Goal: Transaction & Acquisition: Subscribe to service/newsletter

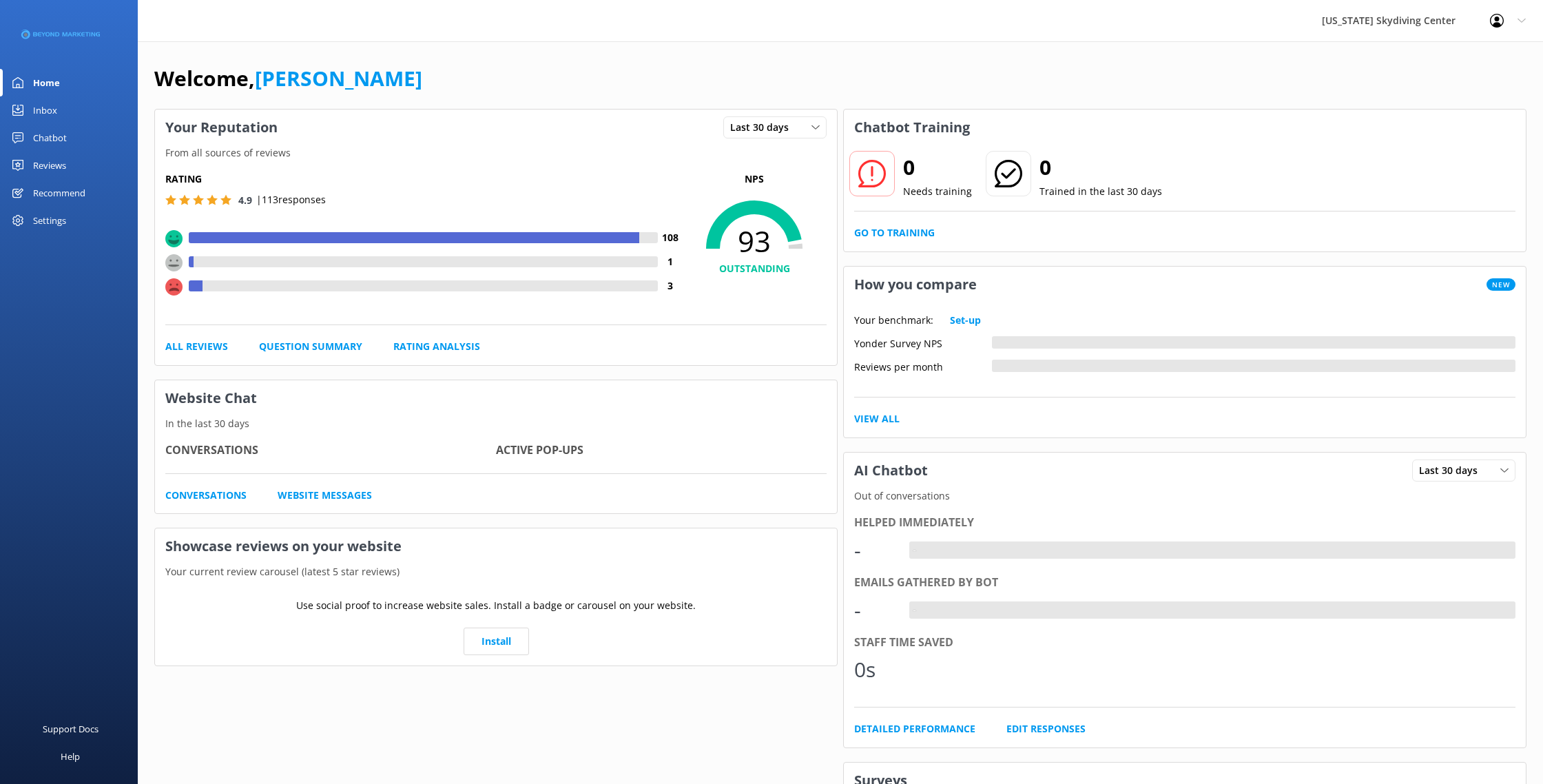
click at [38, 170] on div "Reviews" at bounding box center [50, 165] width 33 height 27
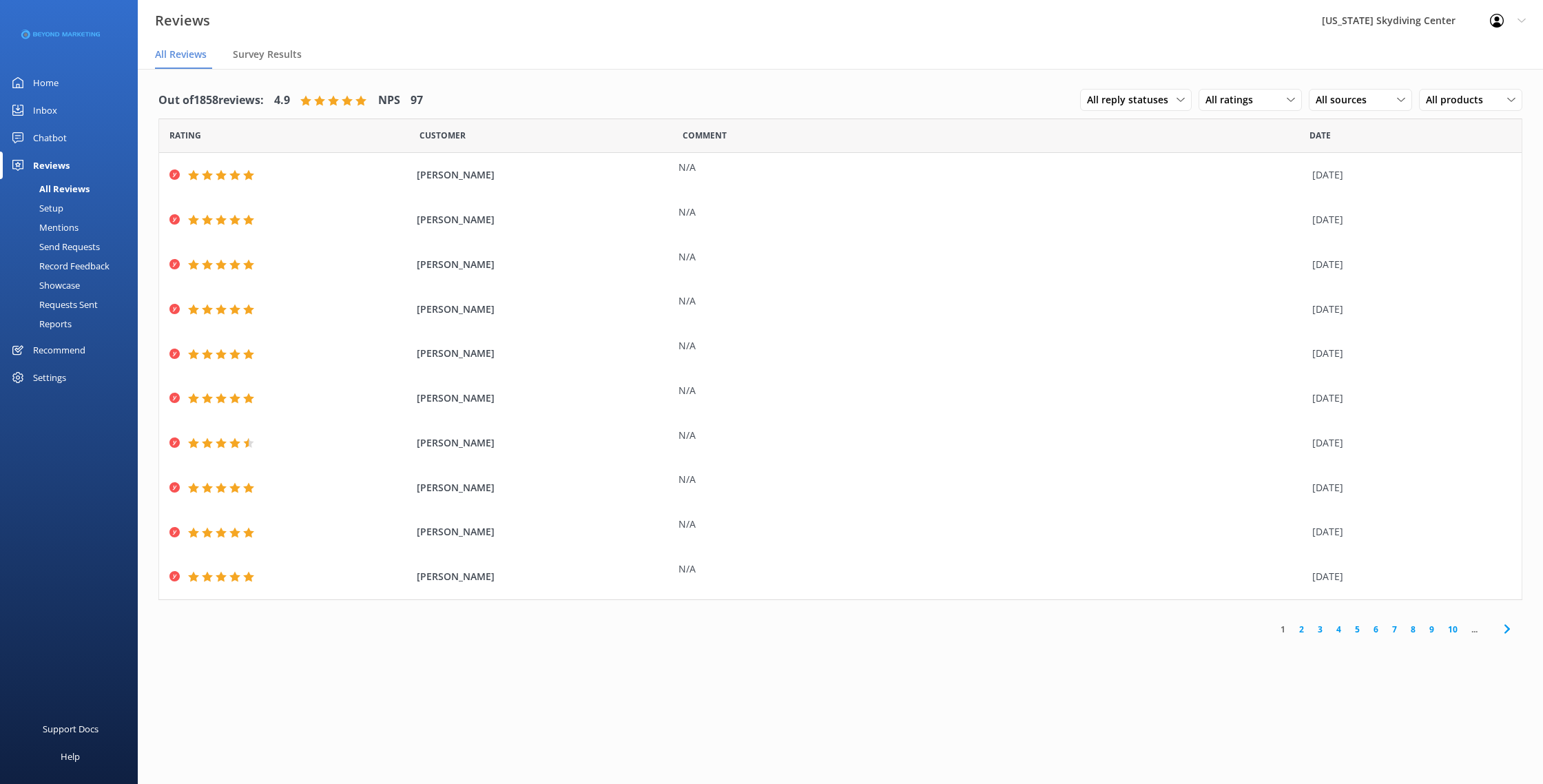
click at [69, 240] on div "Send Requests" at bounding box center [54, 246] width 92 height 20
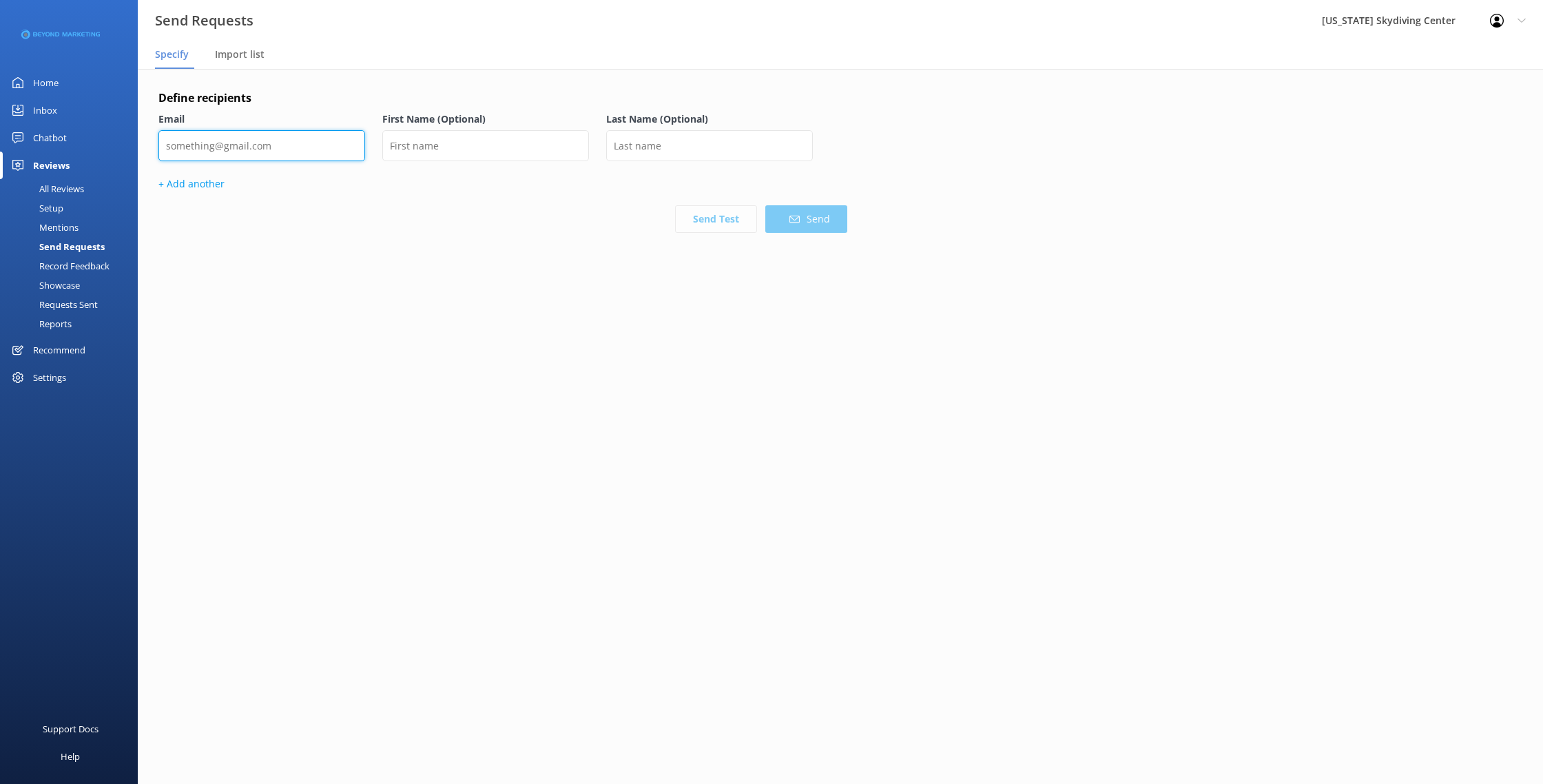
click at [277, 152] on input "email" at bounding box center [261, 146] width 206 height 31
click at [255, 55] on span "Import list" at bounding box center [240, 55] width 50 height 14
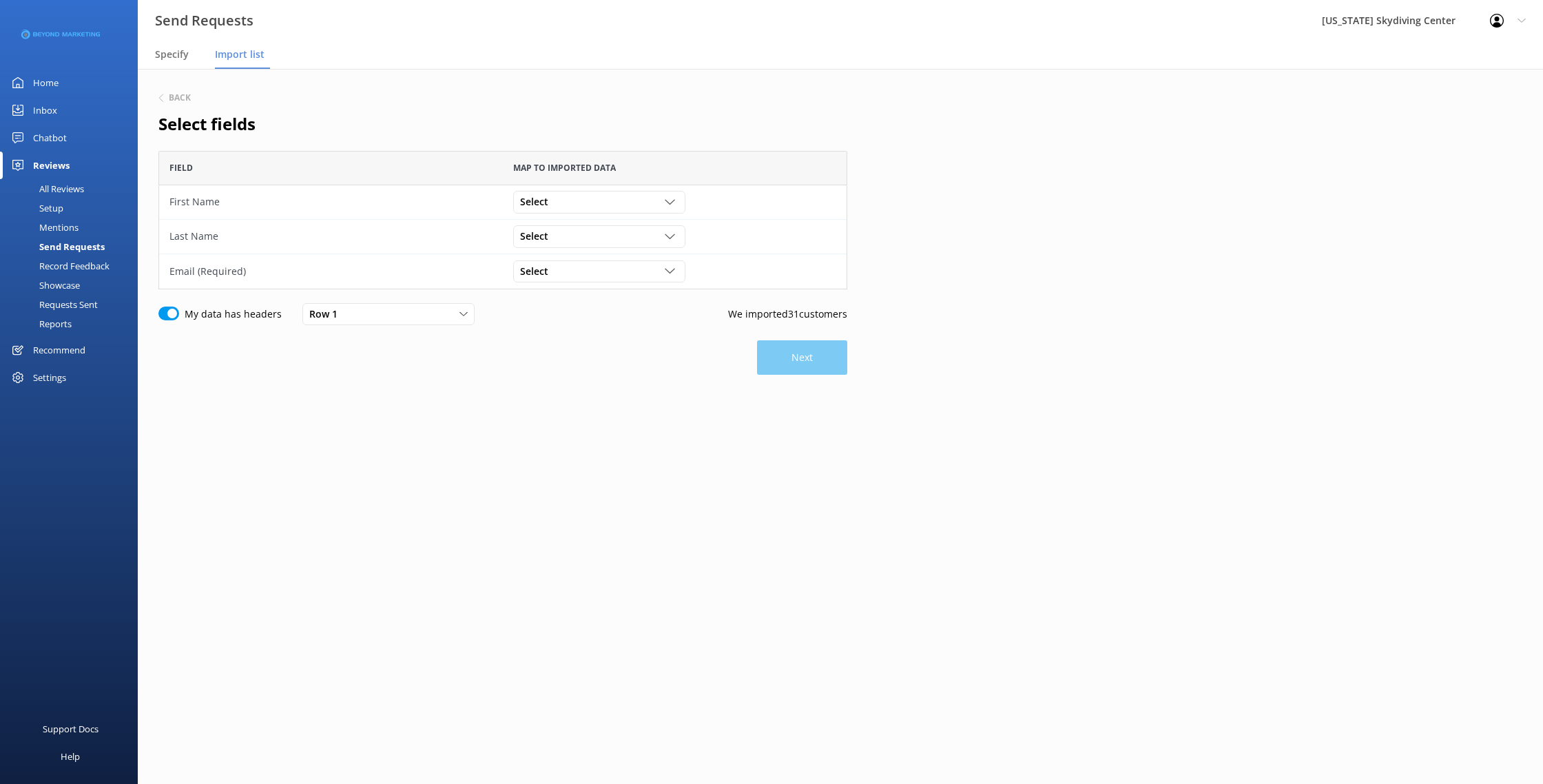
scroll to position [139, 689]
click at [559, 192] on div "Select Customer Id First Name Last Name Email Gender Age Weight Day of birth Ad…" at bounding box center [599, 202] width 172 height 22
click at [549, 253] on div "First Name" at bounding box center [542, 258] width 43 height 14
click at [551, 242] on span "Select" at bounding box center [538, 236] width 37 height 15
click at [548, 324] on div "Last Name" at bounding box center [542, 320] width 43 height 14
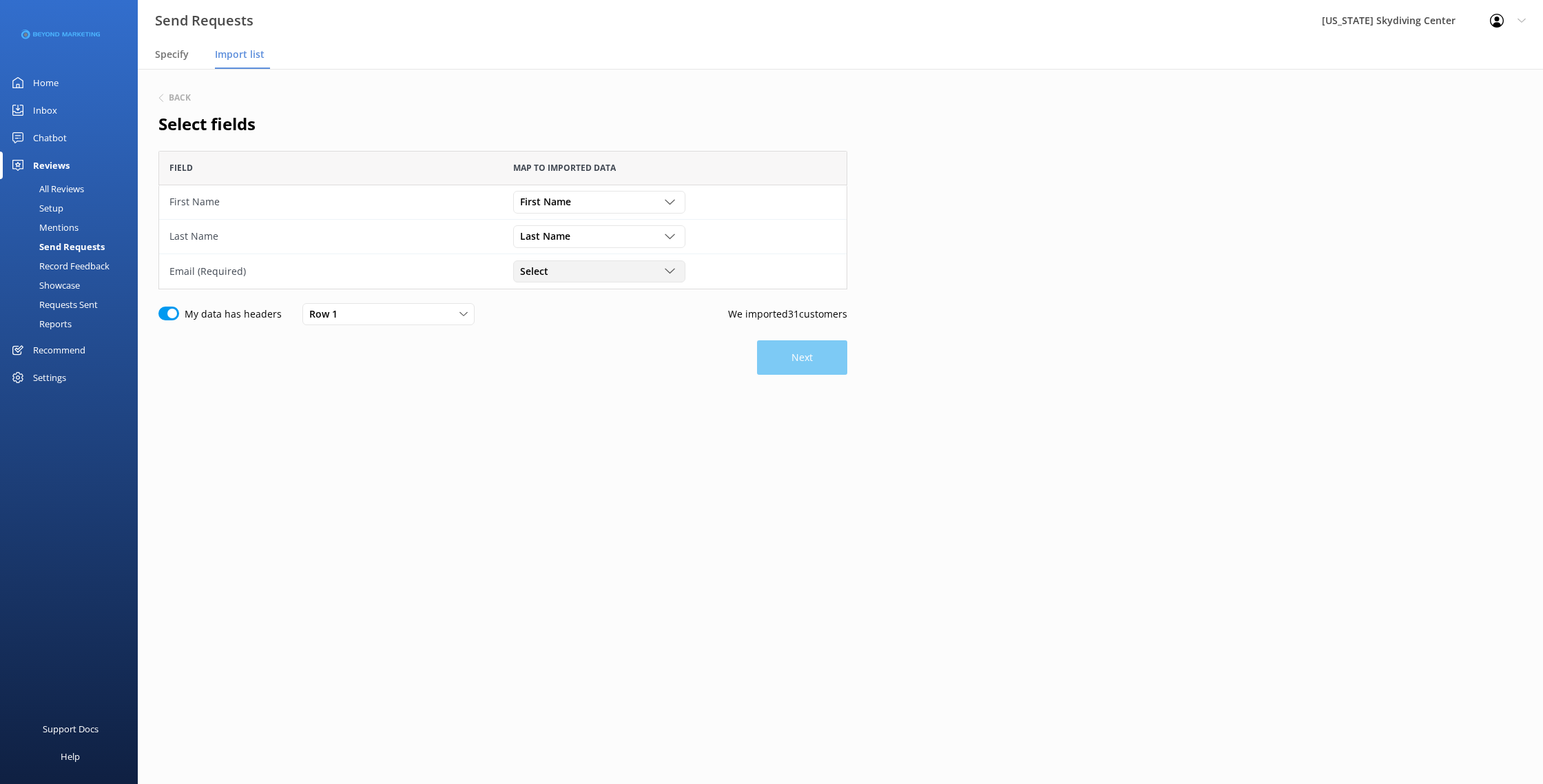
click at [568, 282] on div "Select Customer Id First Name Last Name Email Gender Age Weight Day of birth Ad…" at bounding box center [599, 271] width 172 height 22
click at [554, 383] on link "Email" at bounding box center [599, 383] width 170 height 27
click at [771, 358] on button "Next" at bounding box center [801, 357] width 90 height 34
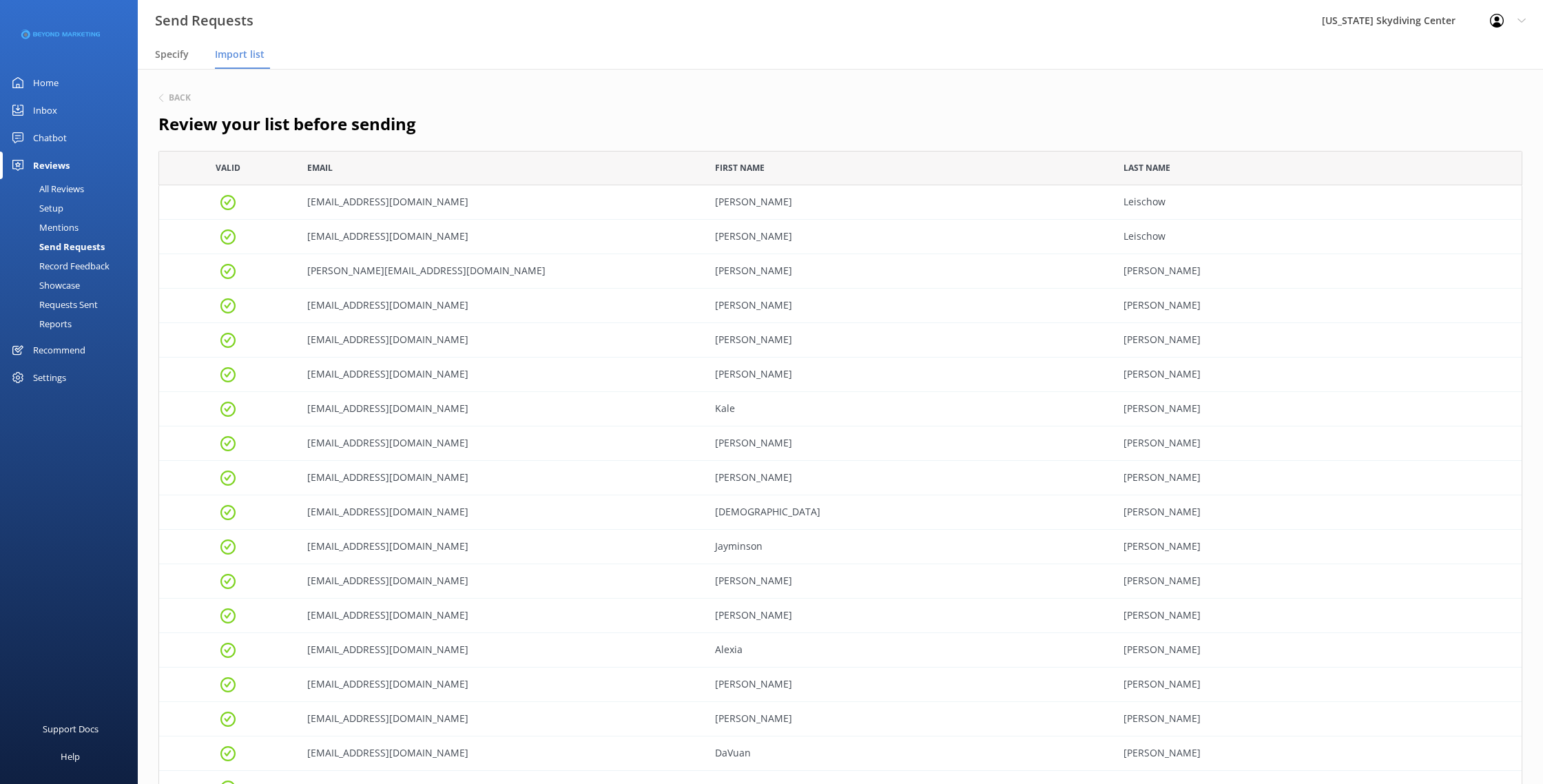
scroll to position [586, 0]
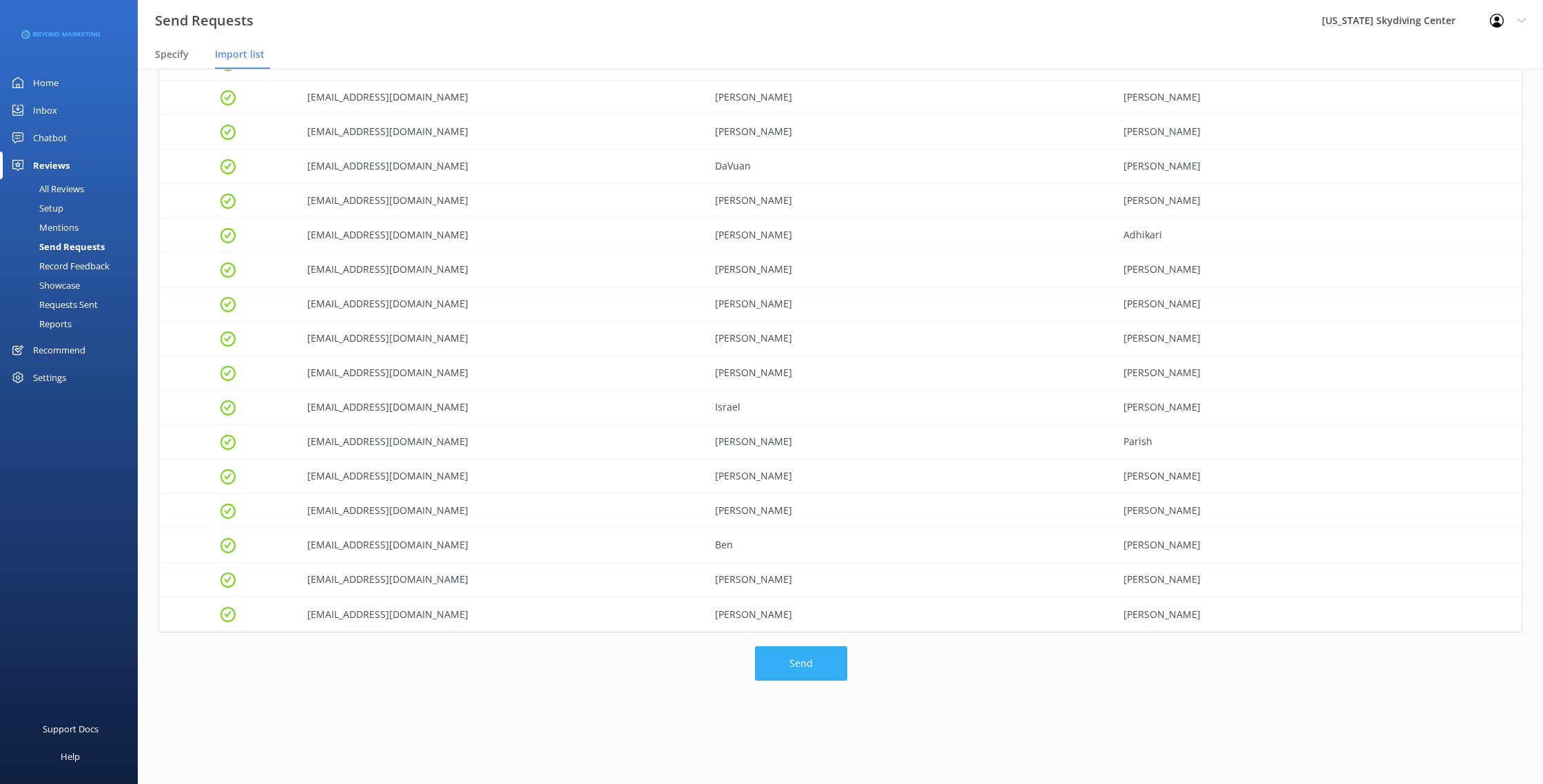
click at [777, 675] on button "Send" at bounding box center [801, 663] width 92 height 34
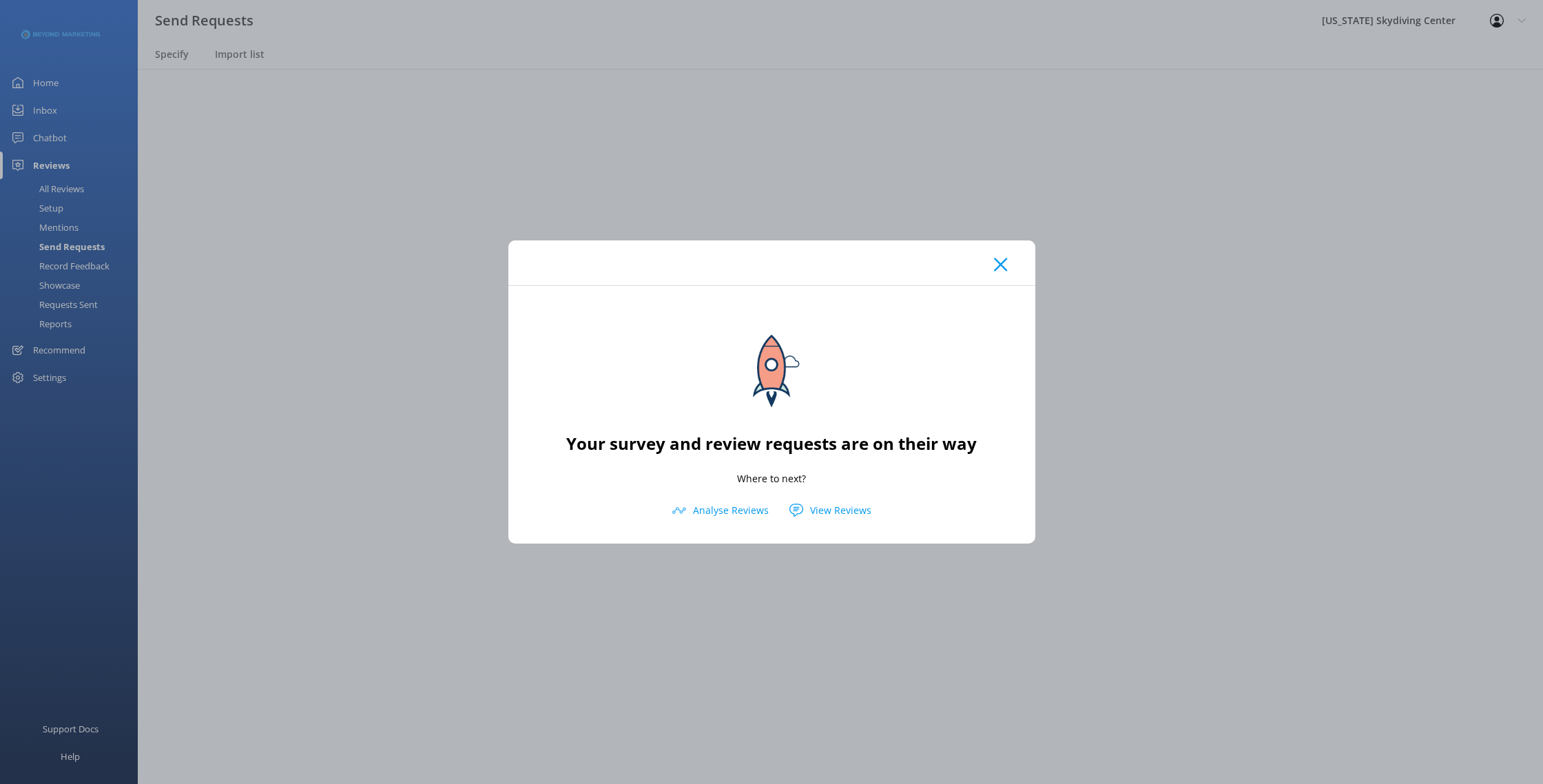
click at [998, 263] on use at bounding box center [1000, 264] width 13 height 13
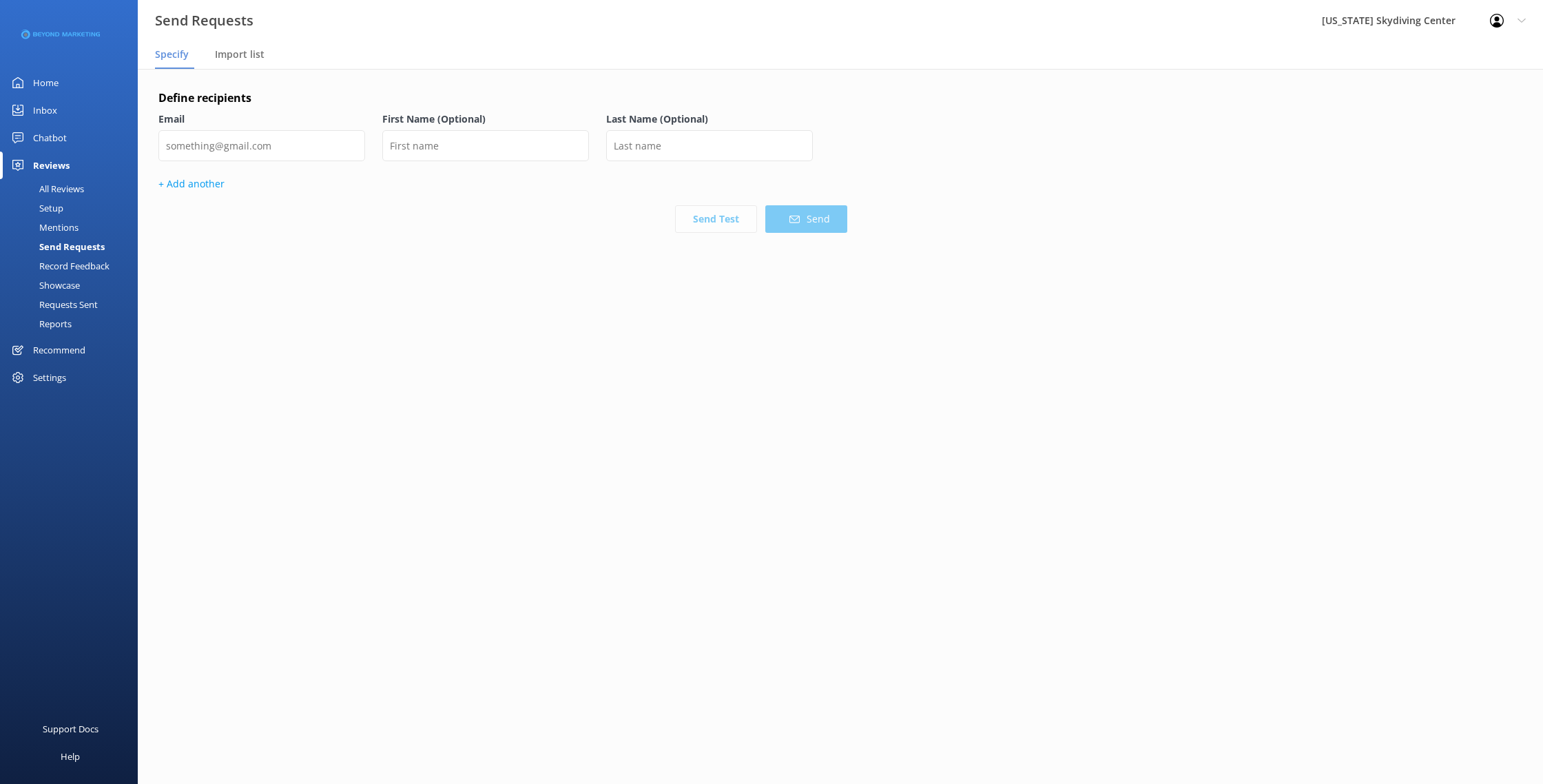
click at [53, 227] on div "Mentions" at bounding box center [44, 227] width 70 height 20
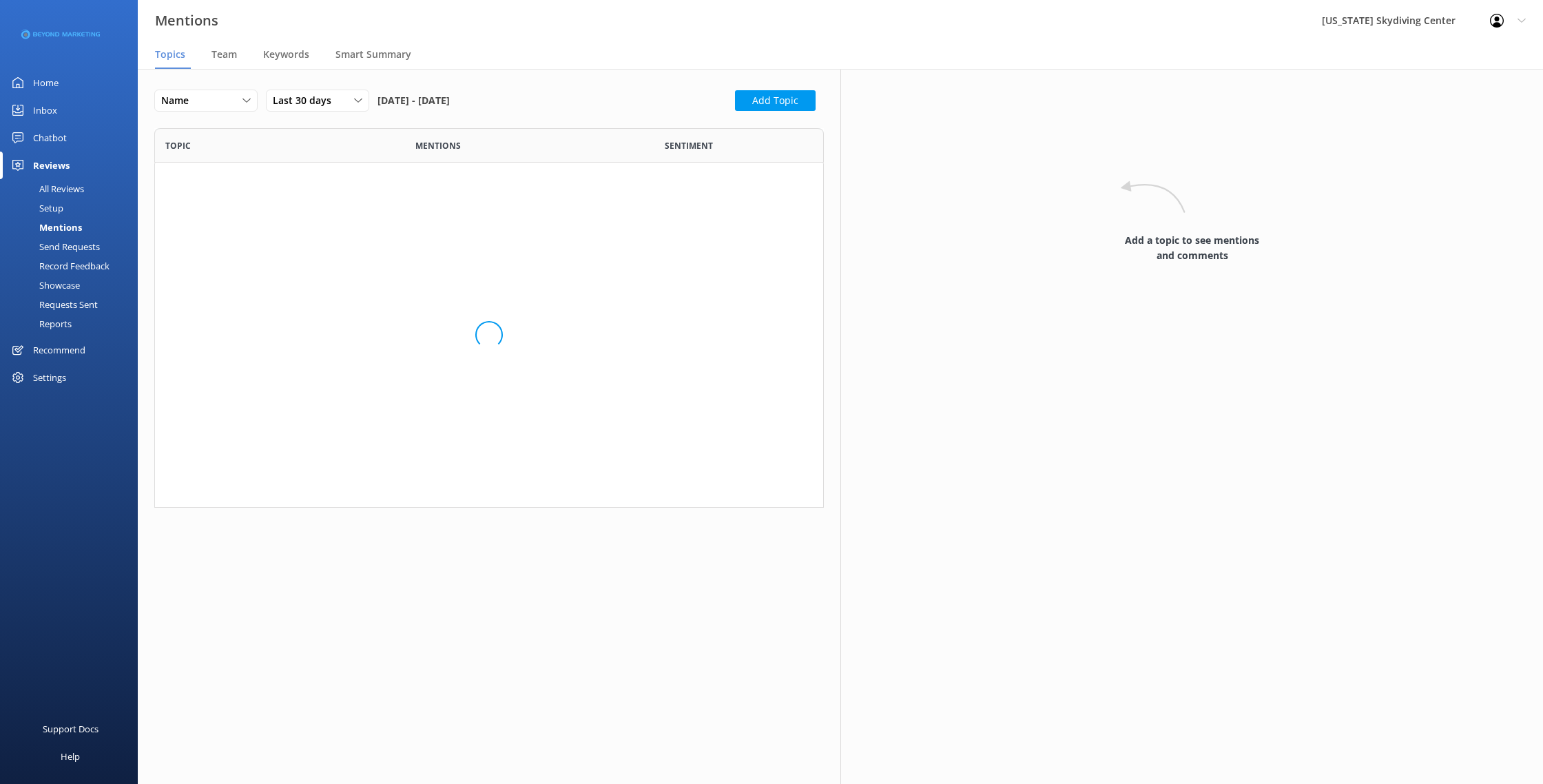
scroll to position [379, 670]
click at [55, 205] on div "Setup" at bounding box center [36, 208] width 55 height 20
click at [63, 186] on div "All Reviews" at bounding box center [46, 188] width 76 height 20
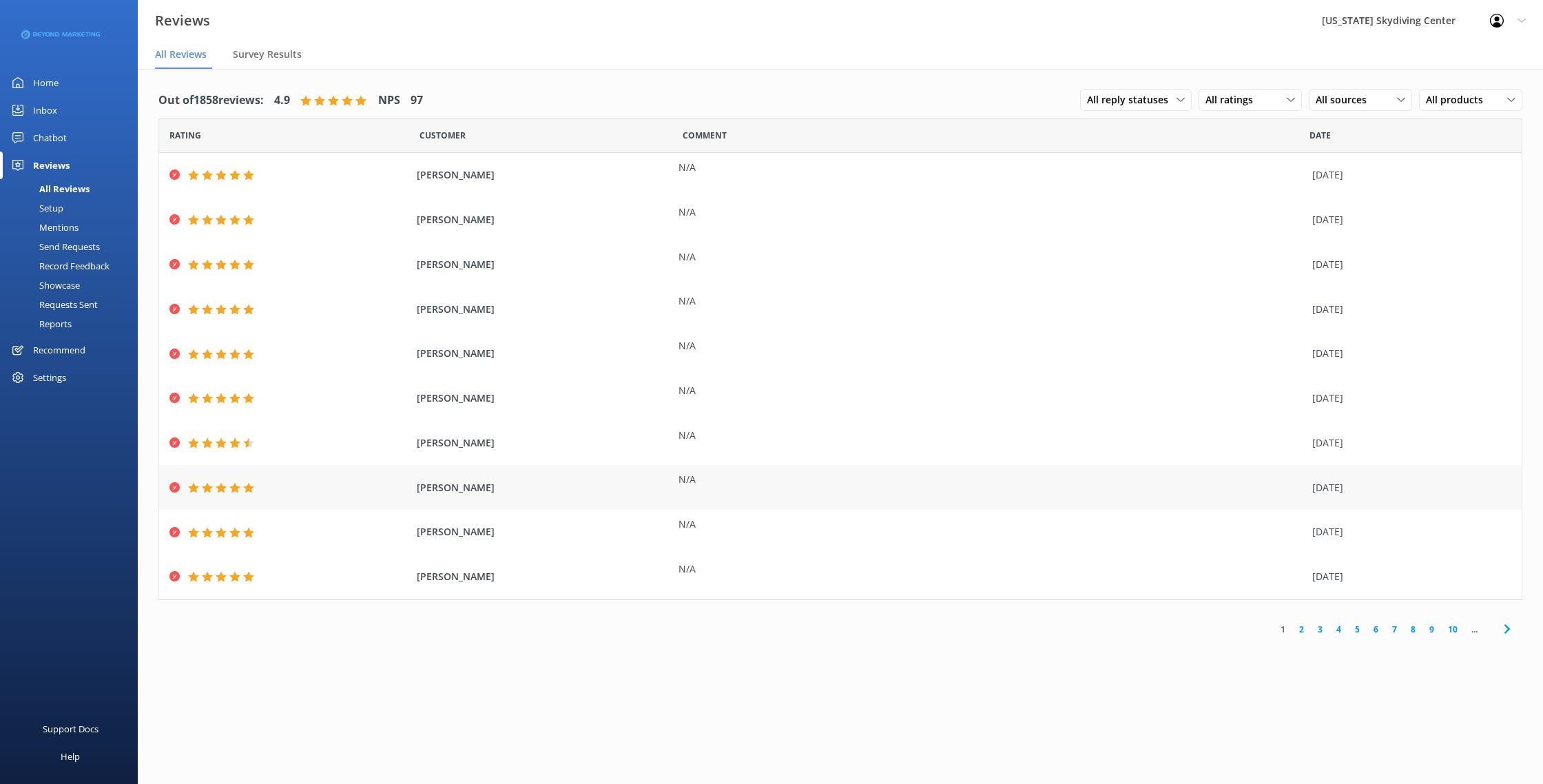
scroll to position [27, 0]
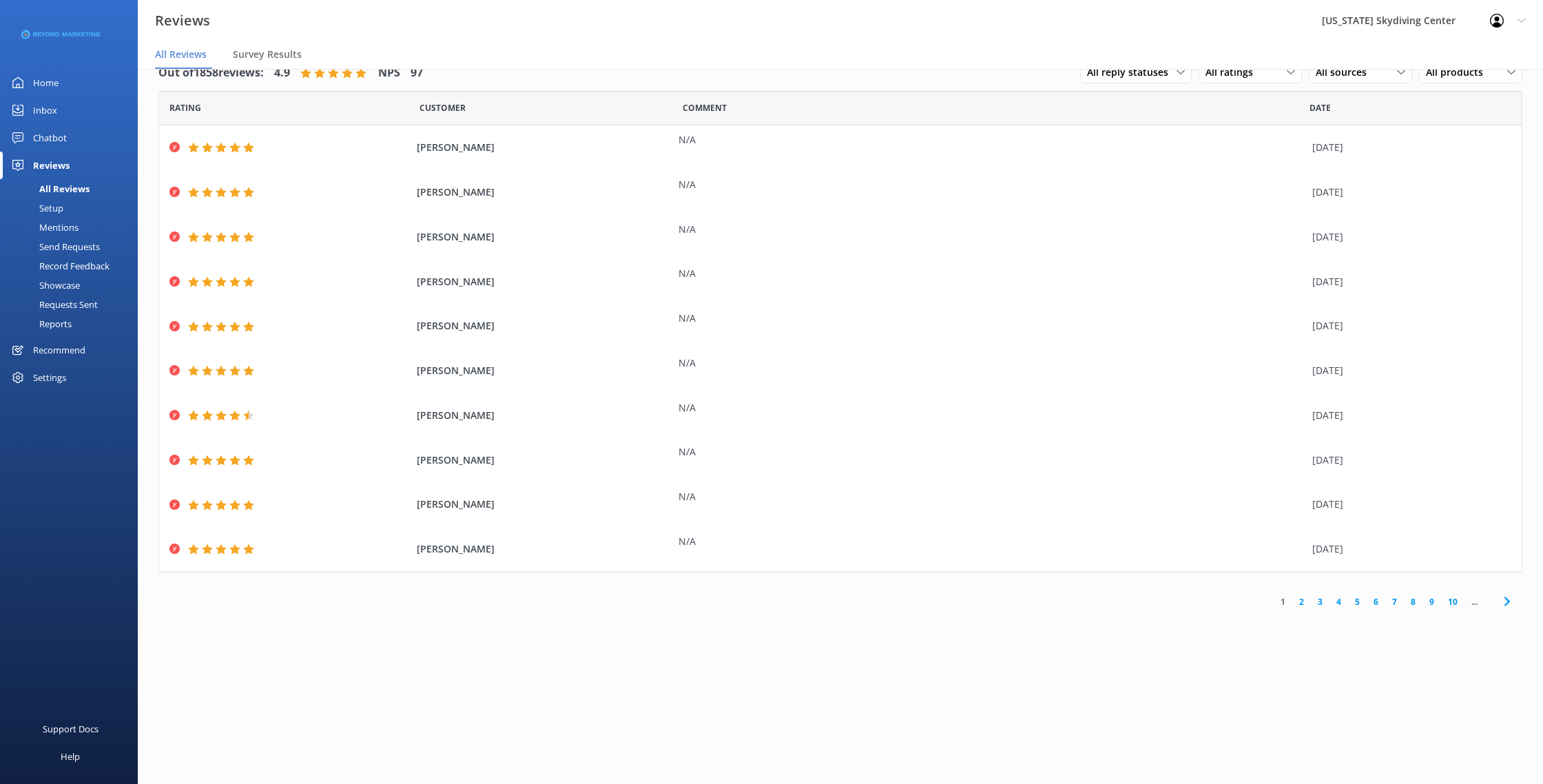
click at [88, 305] on div "Requests Sent" at bounding box center [53, 304] width 90 height 20
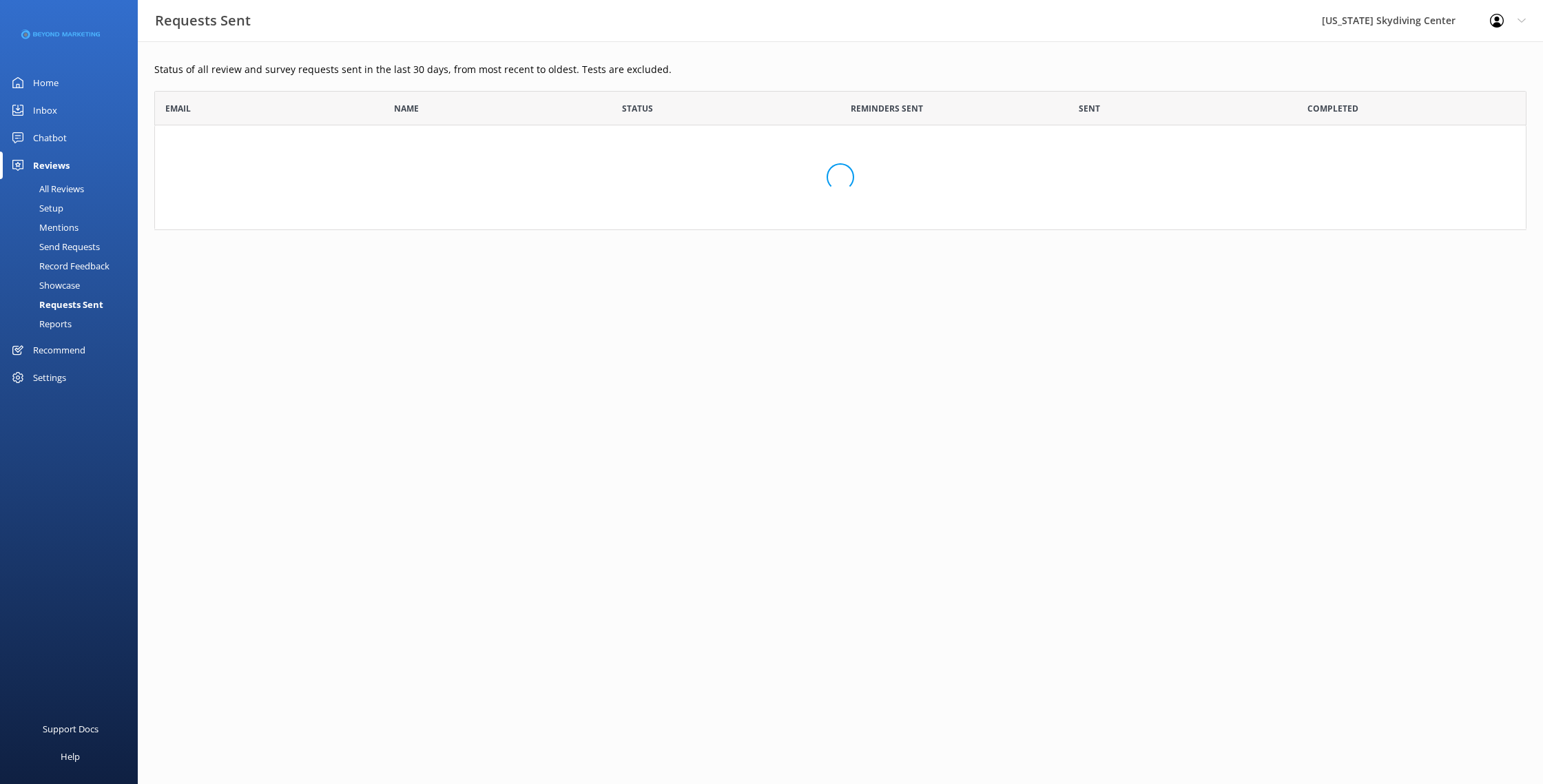
scroll to position [380, 1373]
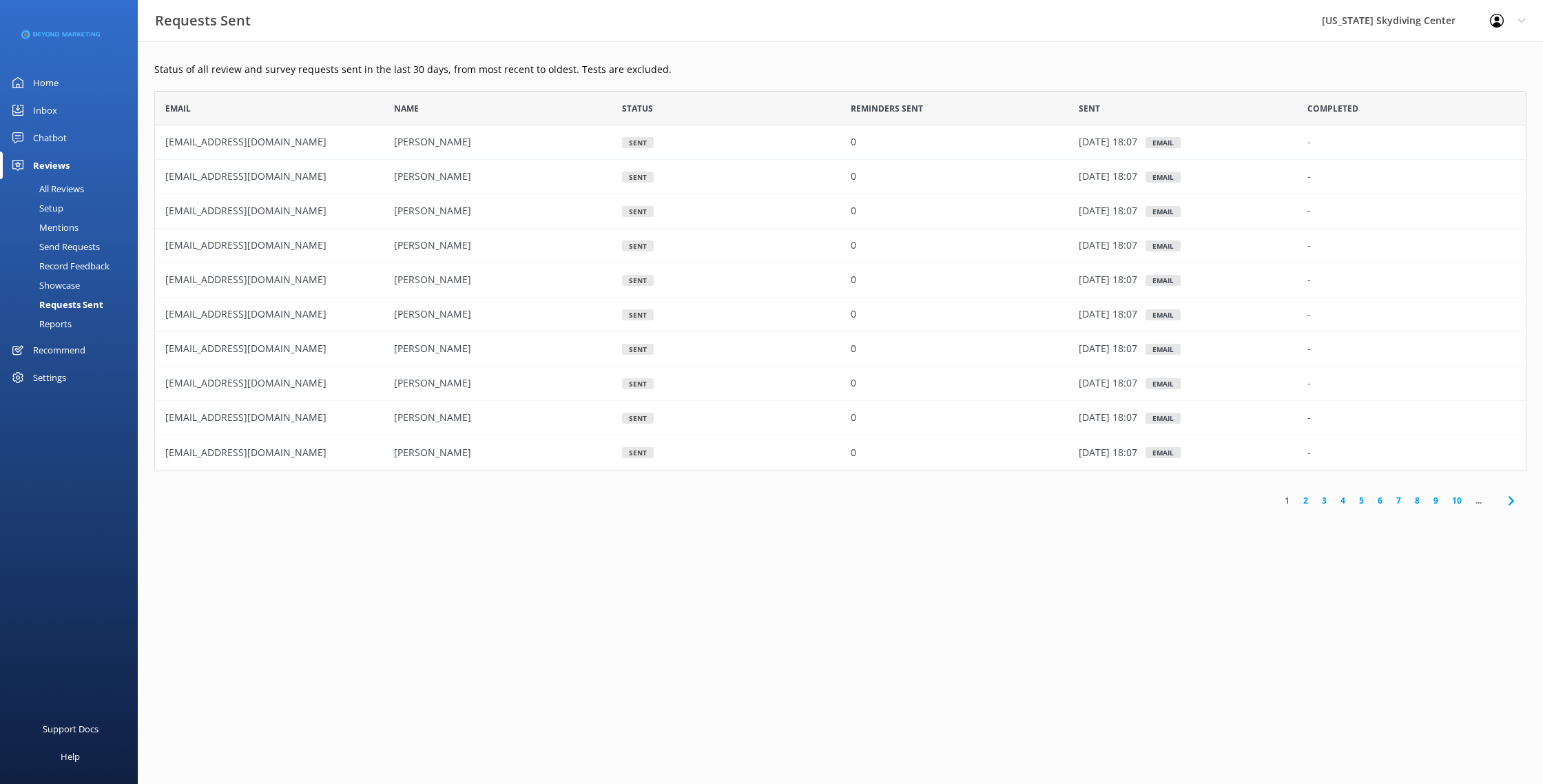
click at [421, 290] on div "[PERSON_NAME]" at bounding box center [497, 280] width 229 height 34
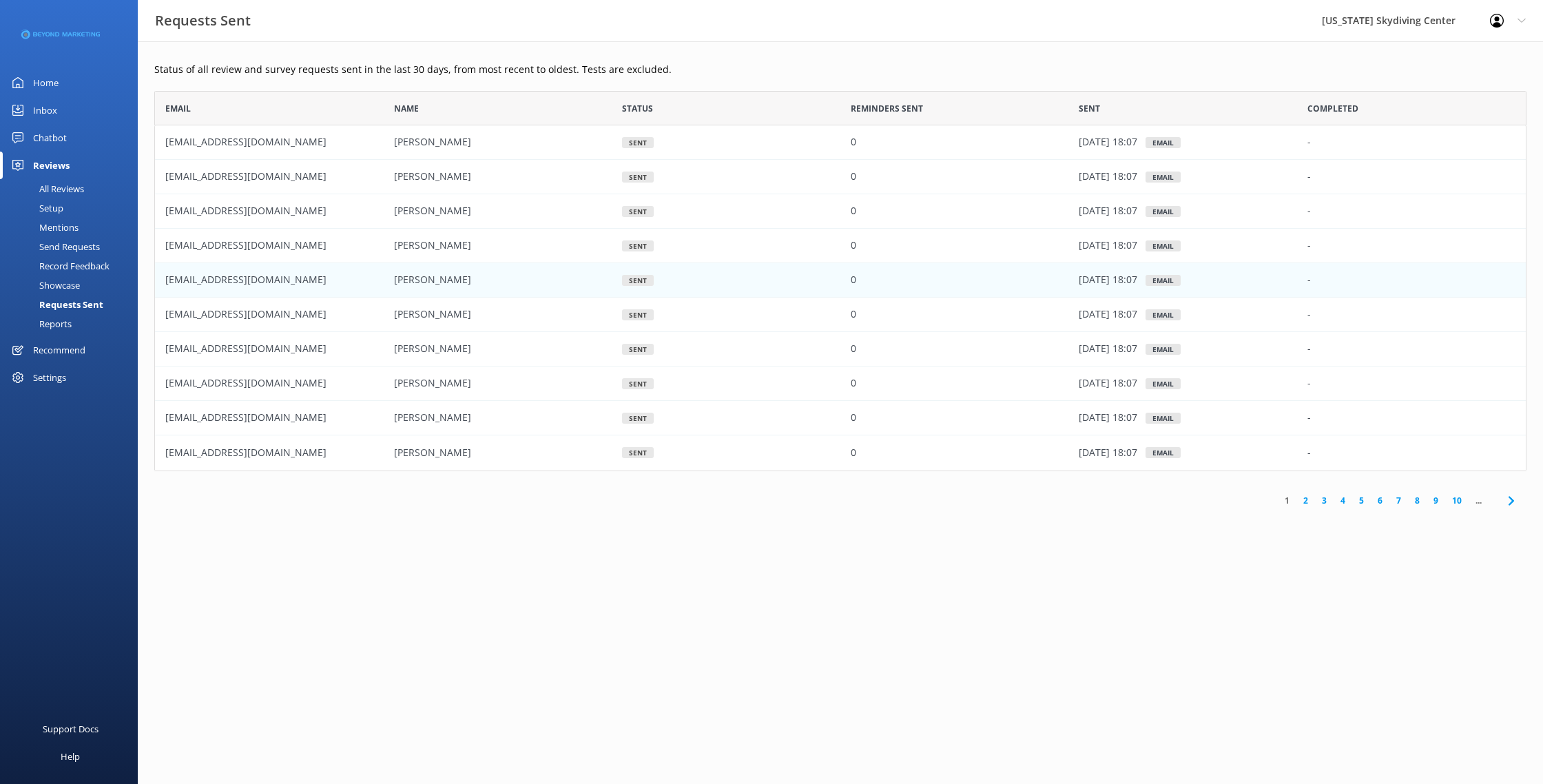
click at [598, 270] on div "[PERSON_NAME]" at bounding box center [497, 280] width 229 height 34
click at [836, 286] on div "Sent" at bounding box center [725, 280] width 229 height 34
click at [1106, 277] on p "[DATE] 18:07" at bounding box center [1108, 281] width 58 height 15
click at [35, 330] on div "Reports" at bounding box center [40, 324] width 63 height 20
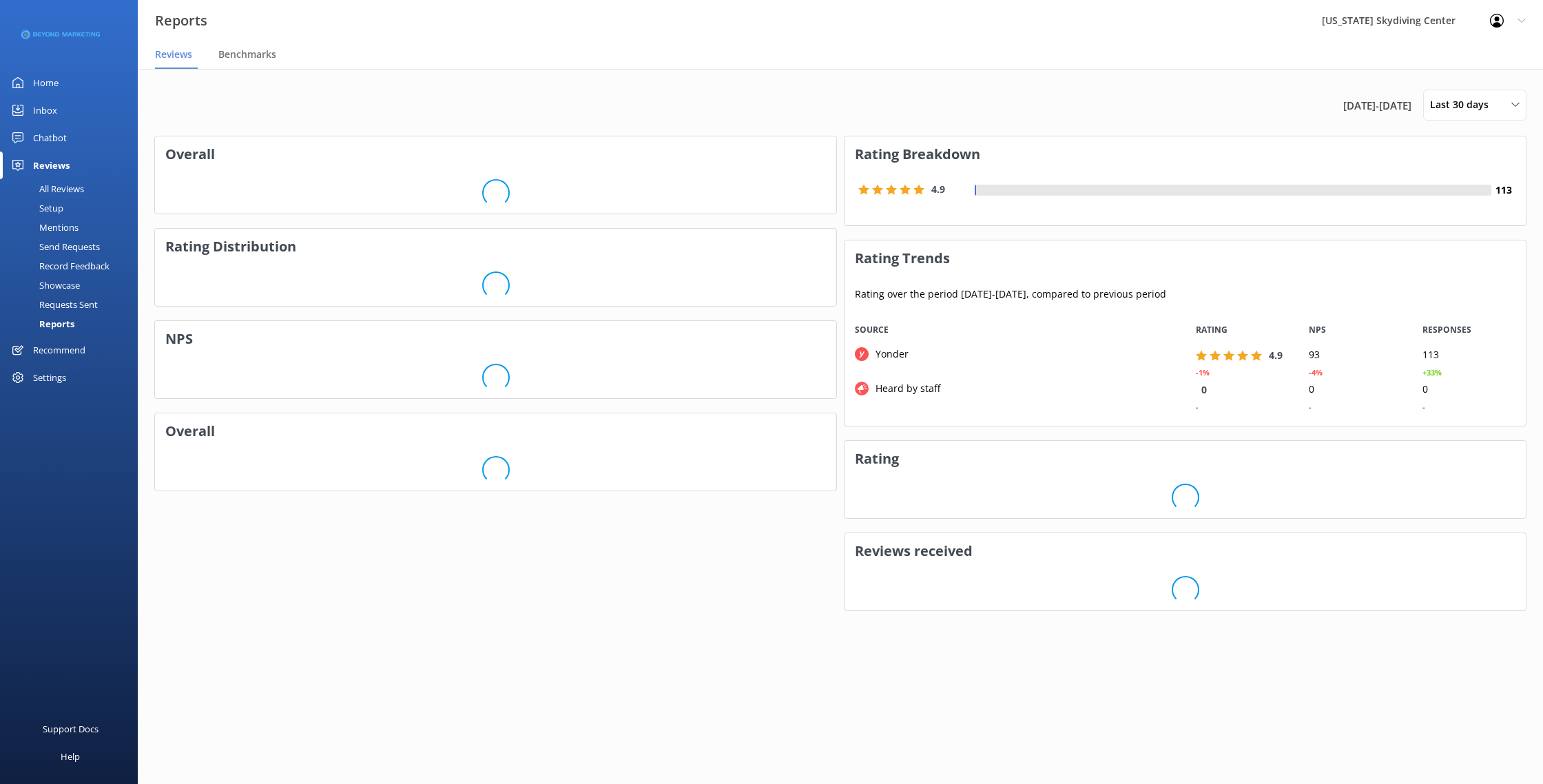
click at [46, 294] on div "Requests Sent" at bounding box center [53, 304] width 90 height 20
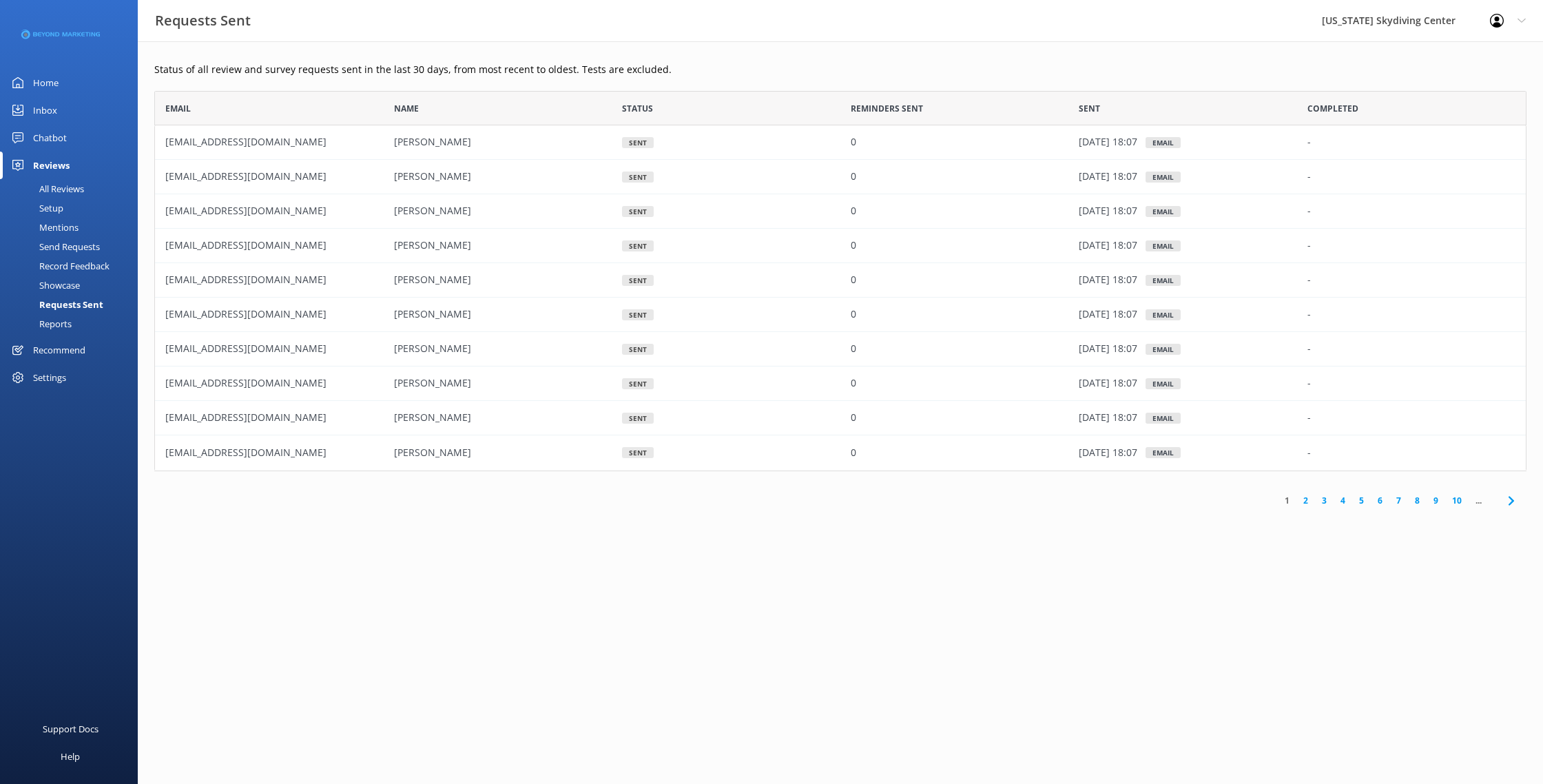
scroll to position [380, 1373]
click at [48, 287] on div "Showcase" at bounding box center [45, 285] width 72 height 20
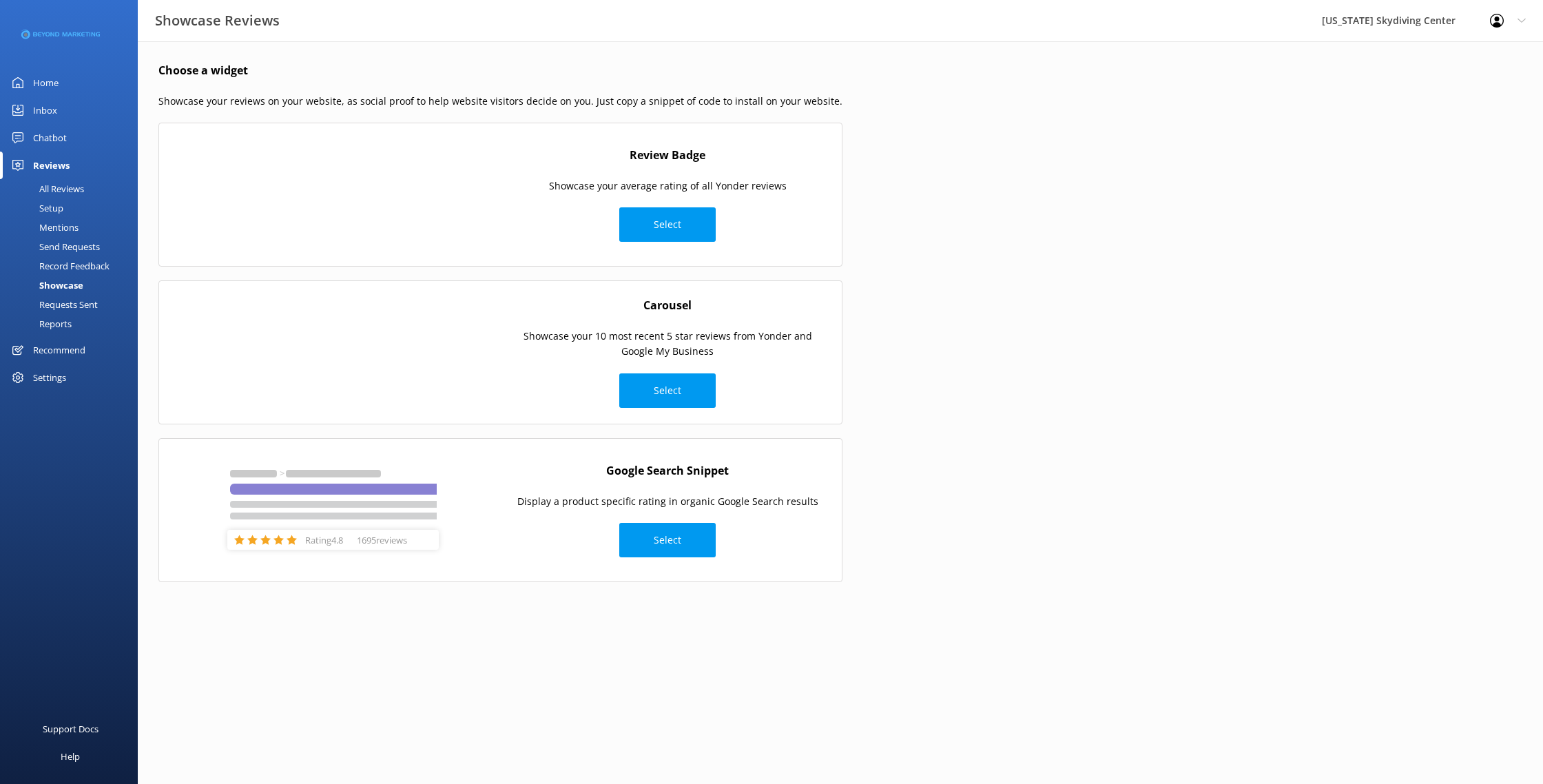
click at [63, 264] on div "Record Feedback" at bounding box center [59, 265] width 101 height 20
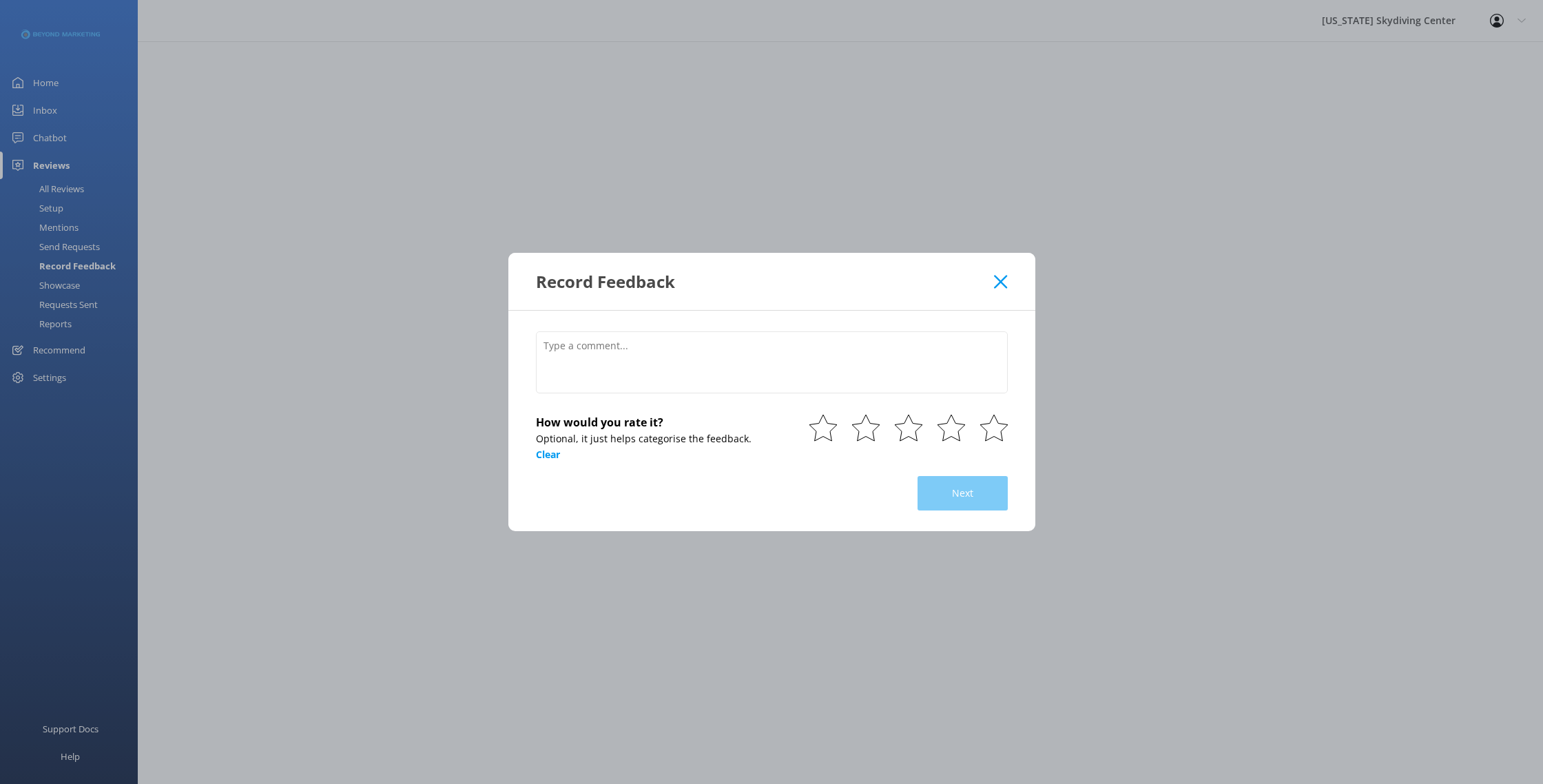
click at [998, 280] on use at bounding box center [1000, 281] width 13 height 13
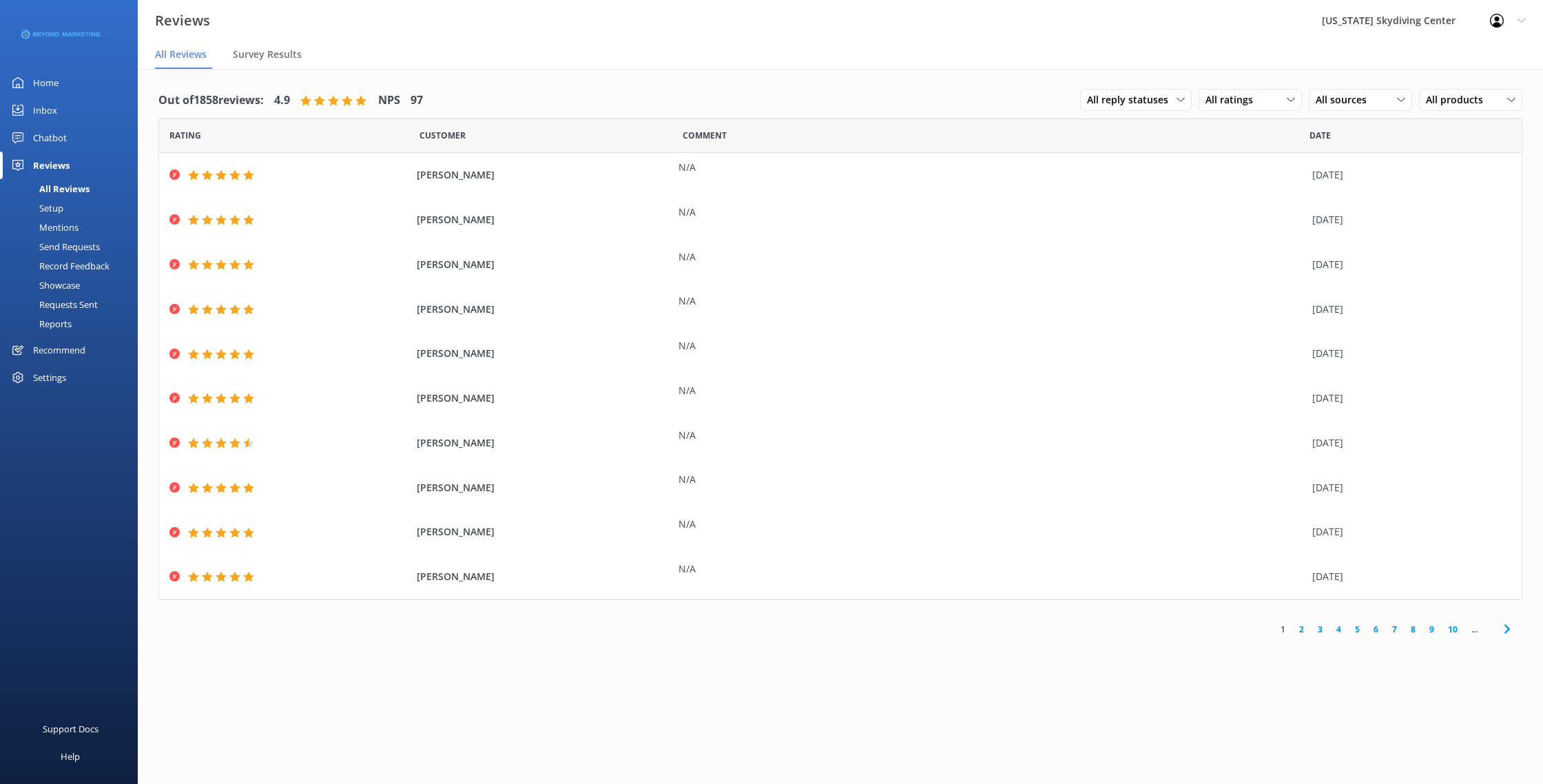
click at [41, 302] on div "Requests Sent" at bounding box center [53, 304] width 90 height 20
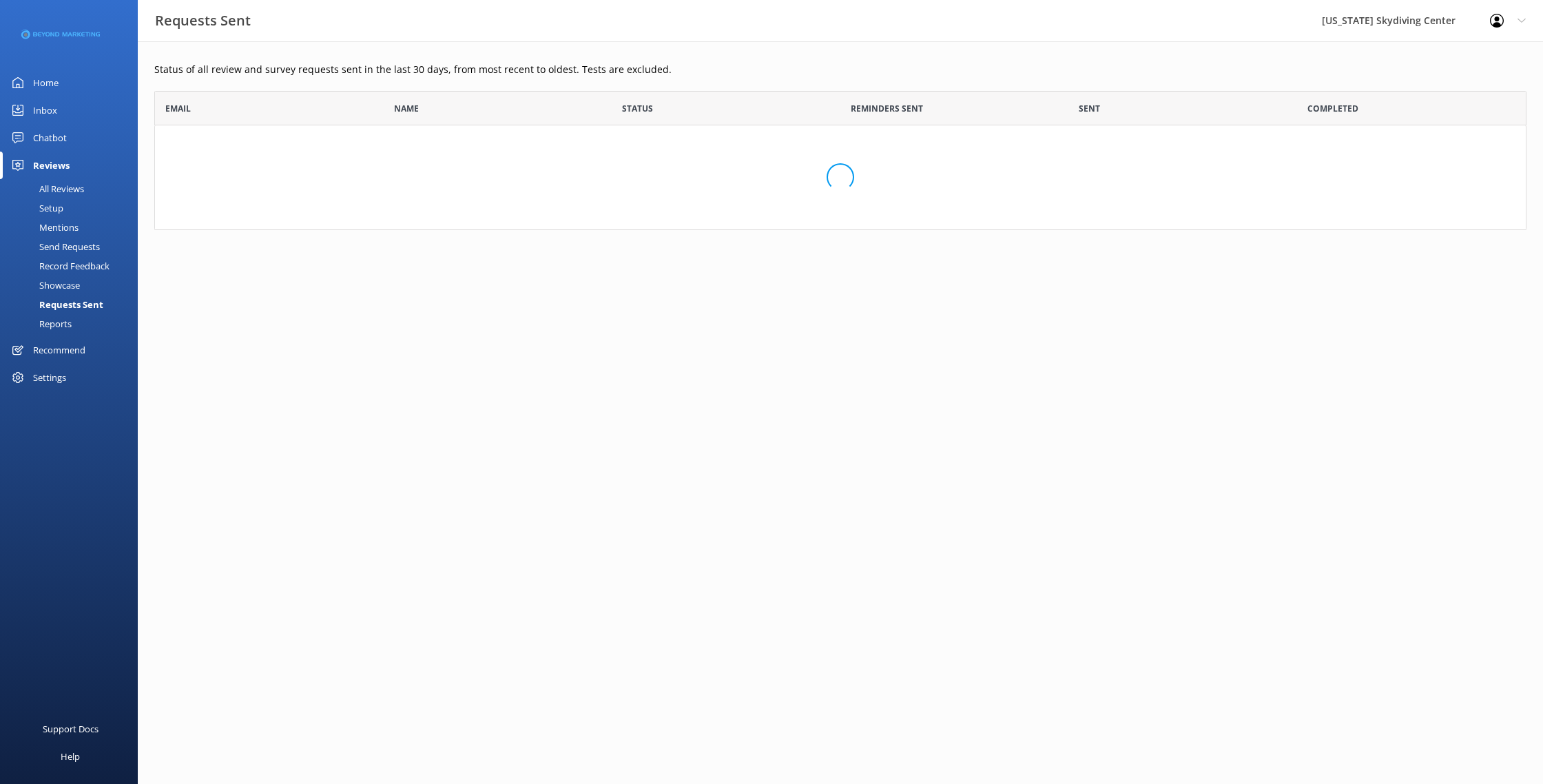
scroll to position [380, 1373]
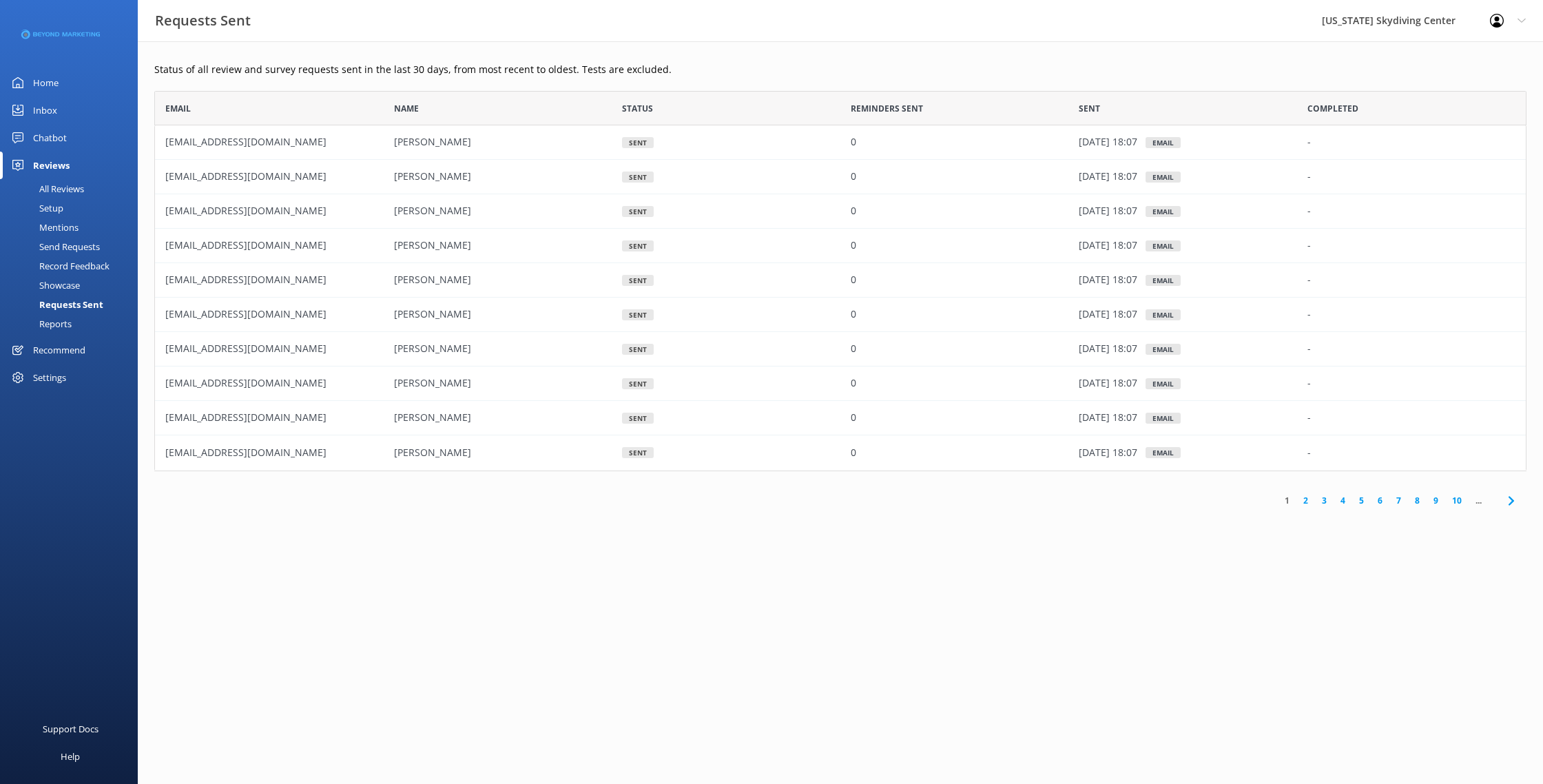
click at [55, 189] on div "All Reviews" at bounding box center [46, 188] width 76 height 20
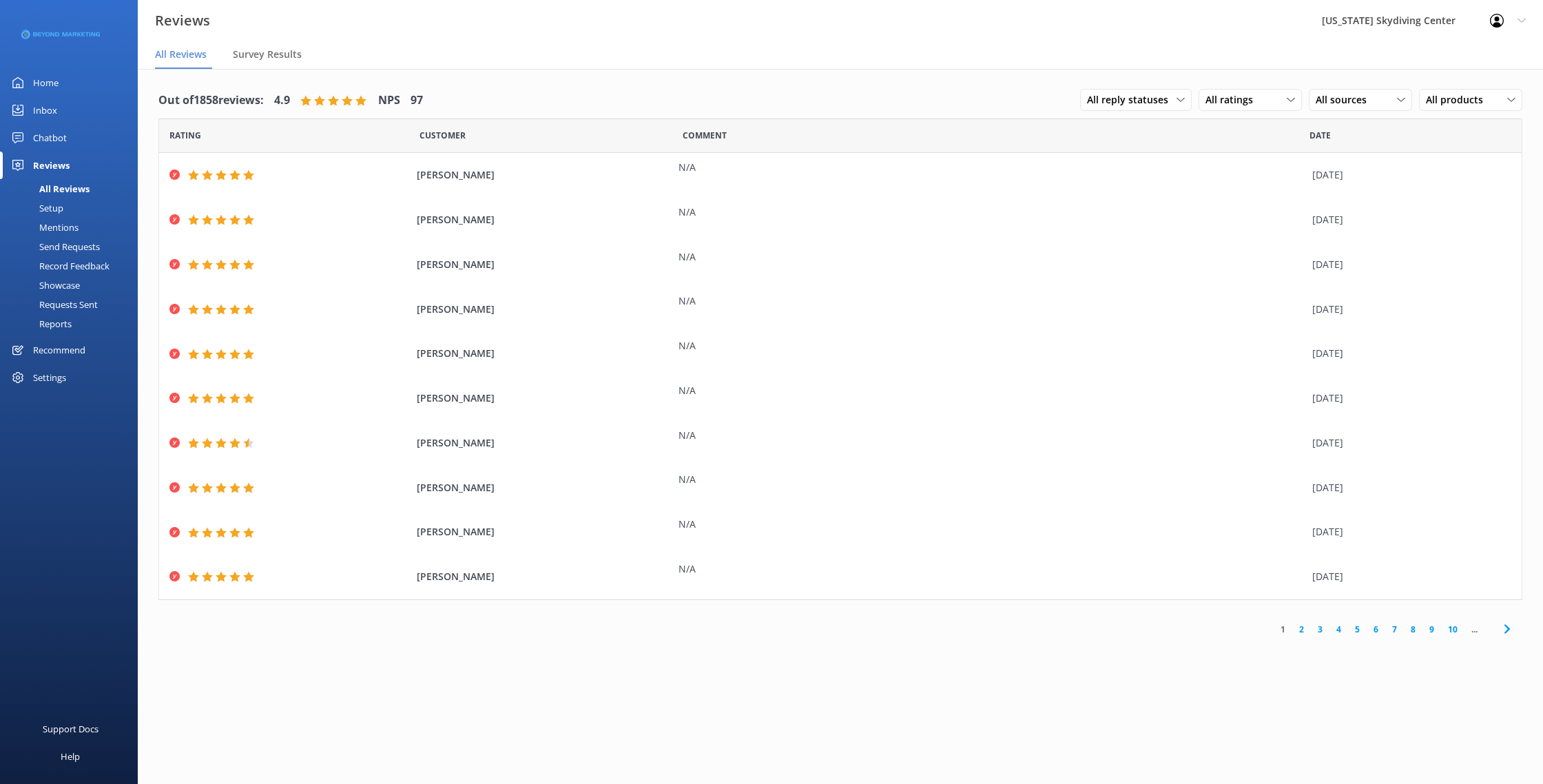
click at [75, 209] on link "Setup" at bounding box center [73, 208] width 129 height 20
click at [98, 245] on div "Send Requests" at bounding box center [54, 246] width 92 height 20
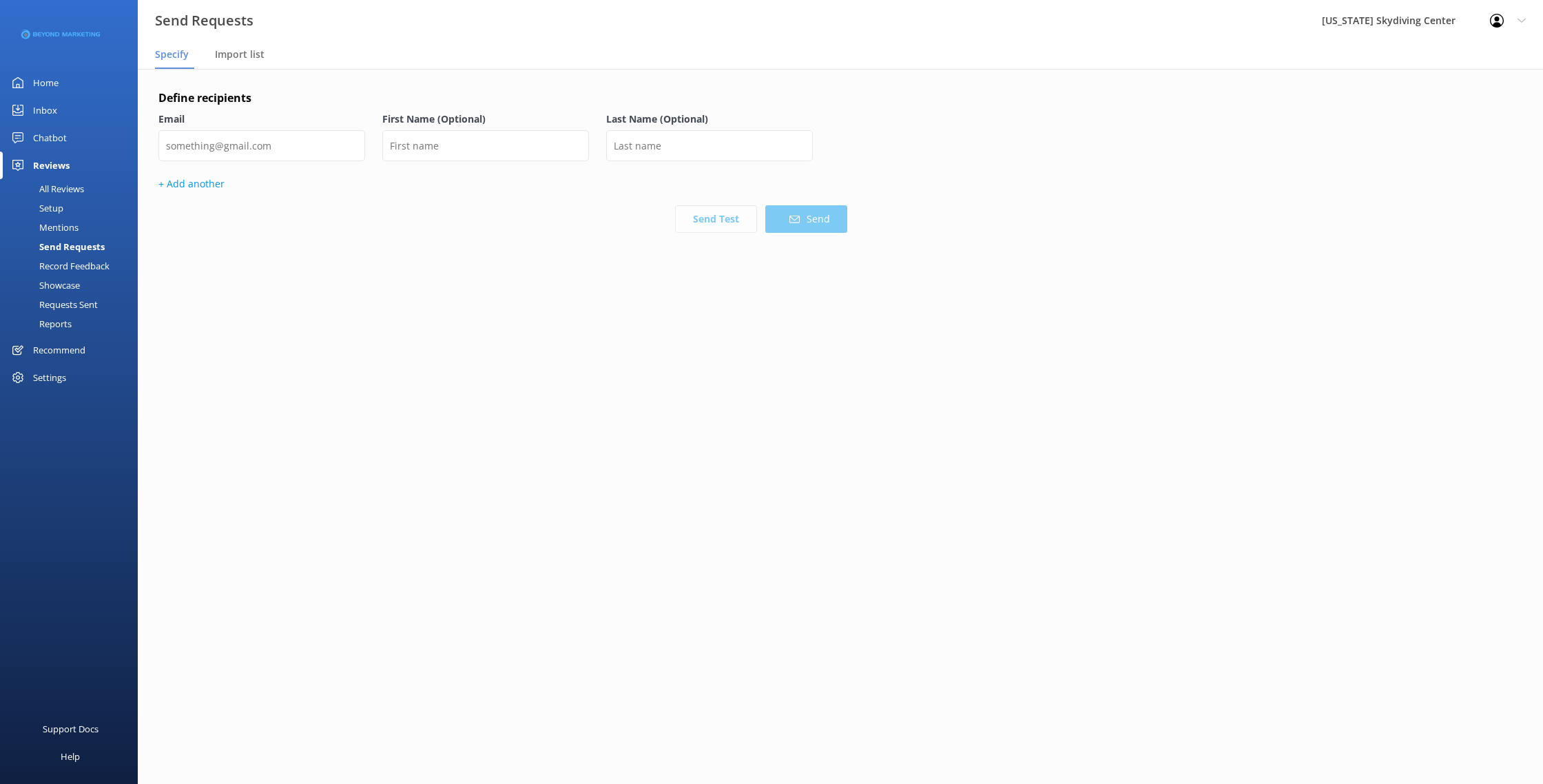
click at [71, 220] on div "Mentions" at bounding box center [44, 227] width 70 height 20
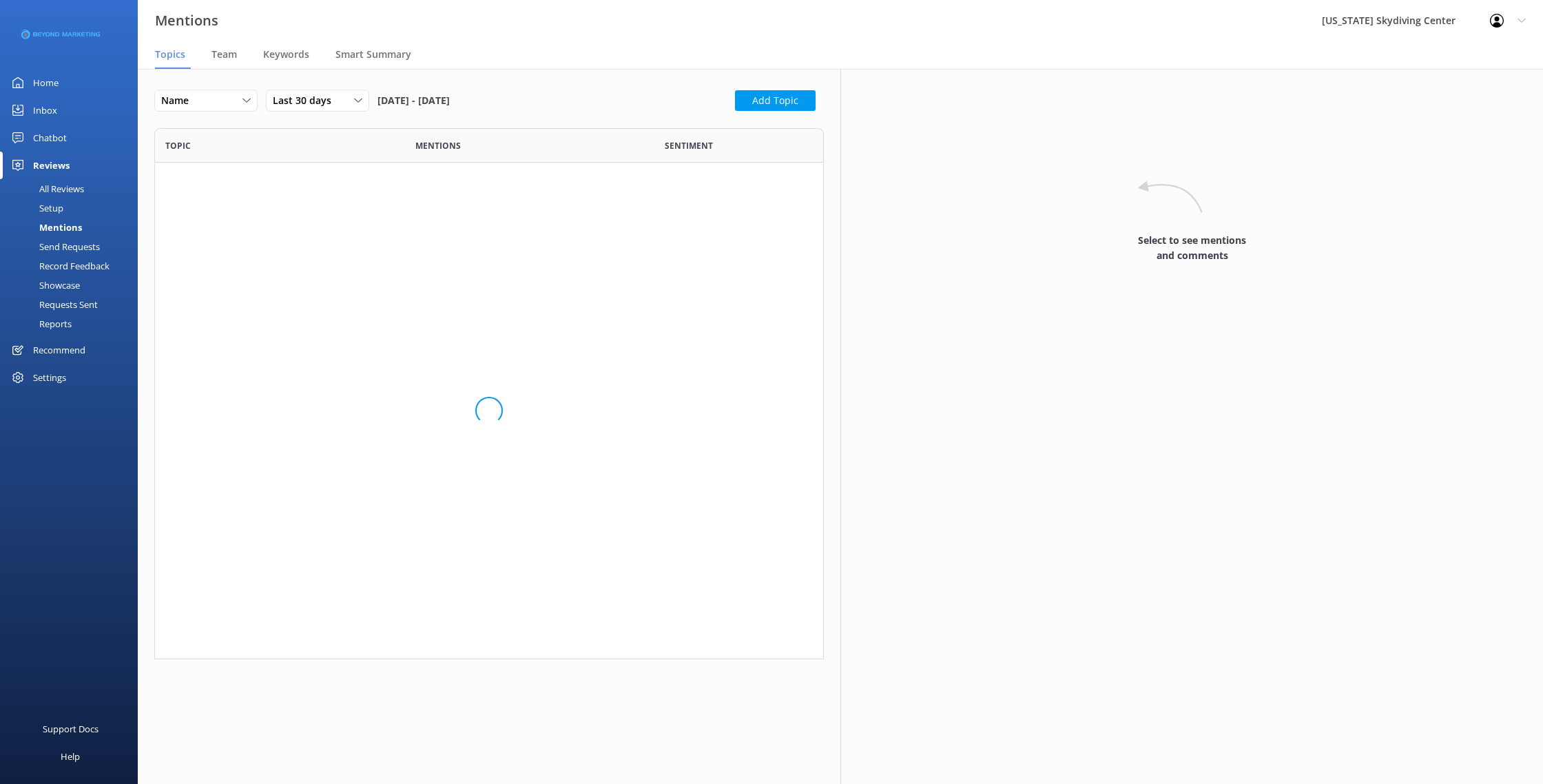
scroll to position [531, 670]
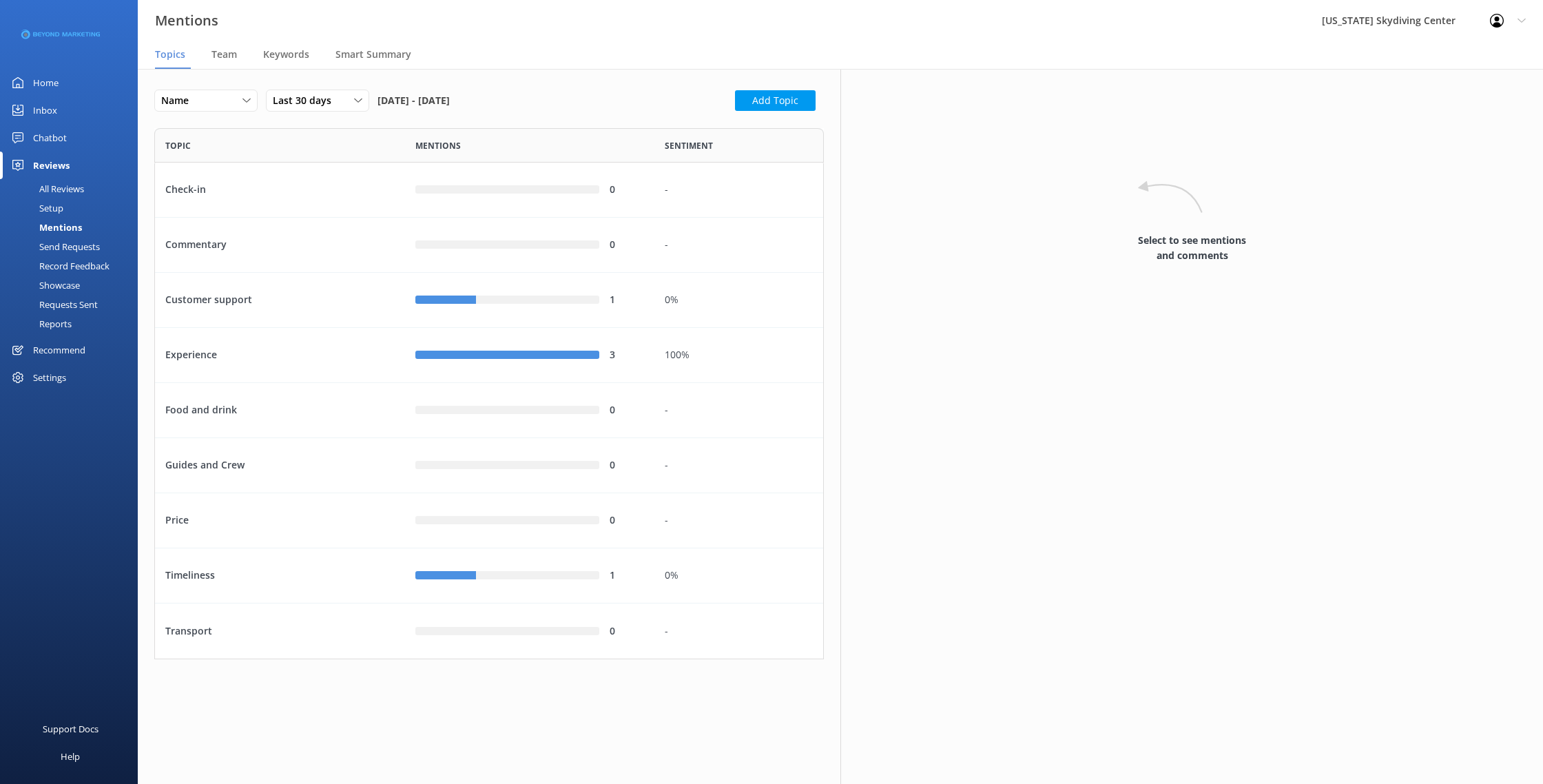
click at [75, 183] on div "All Reviews" at bounding box center [46, 188] width 76 height 20
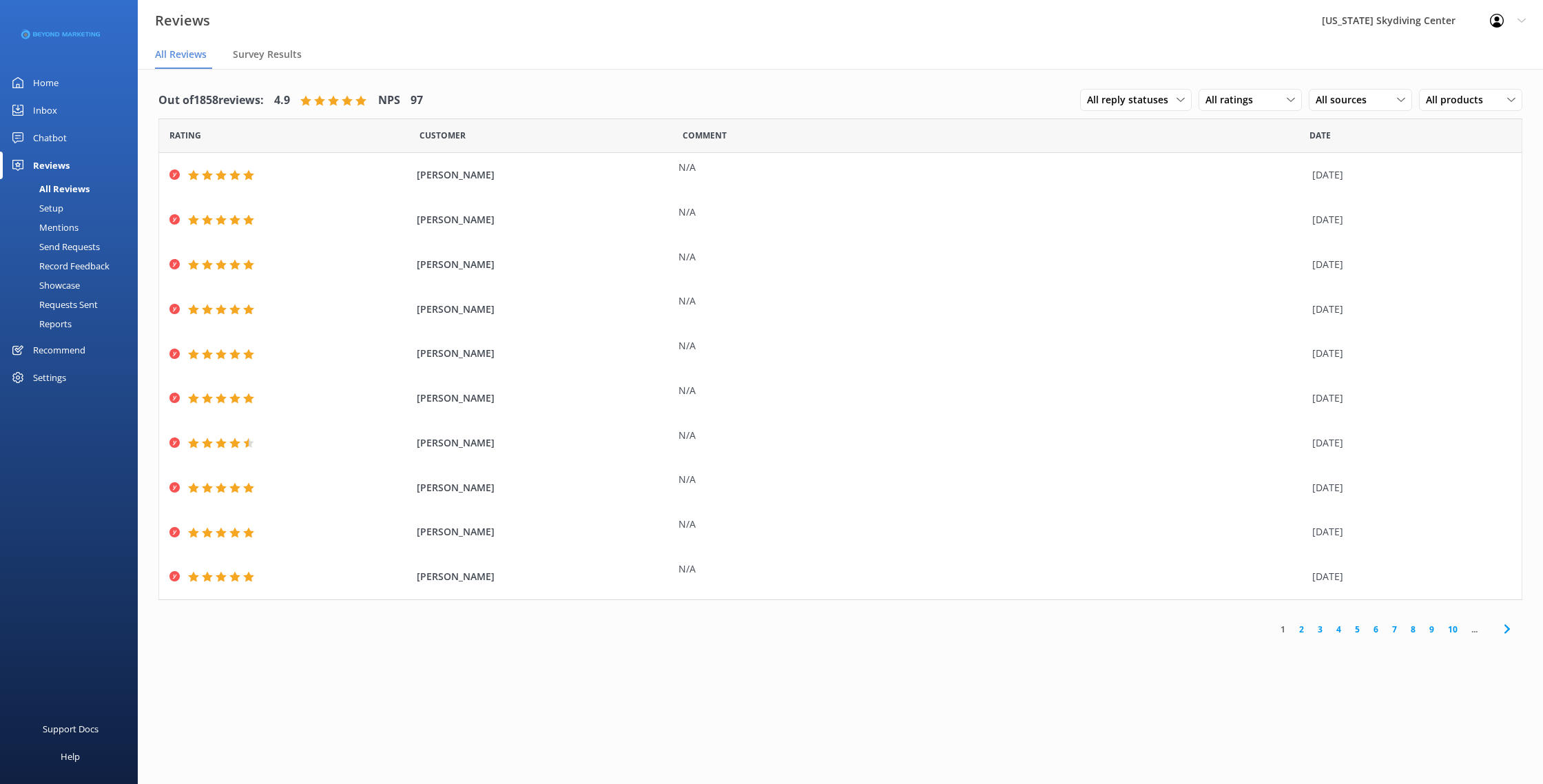
click at [73, 308] on div "Requests Sent" at bounding box center [53, 304] width 90 height 20
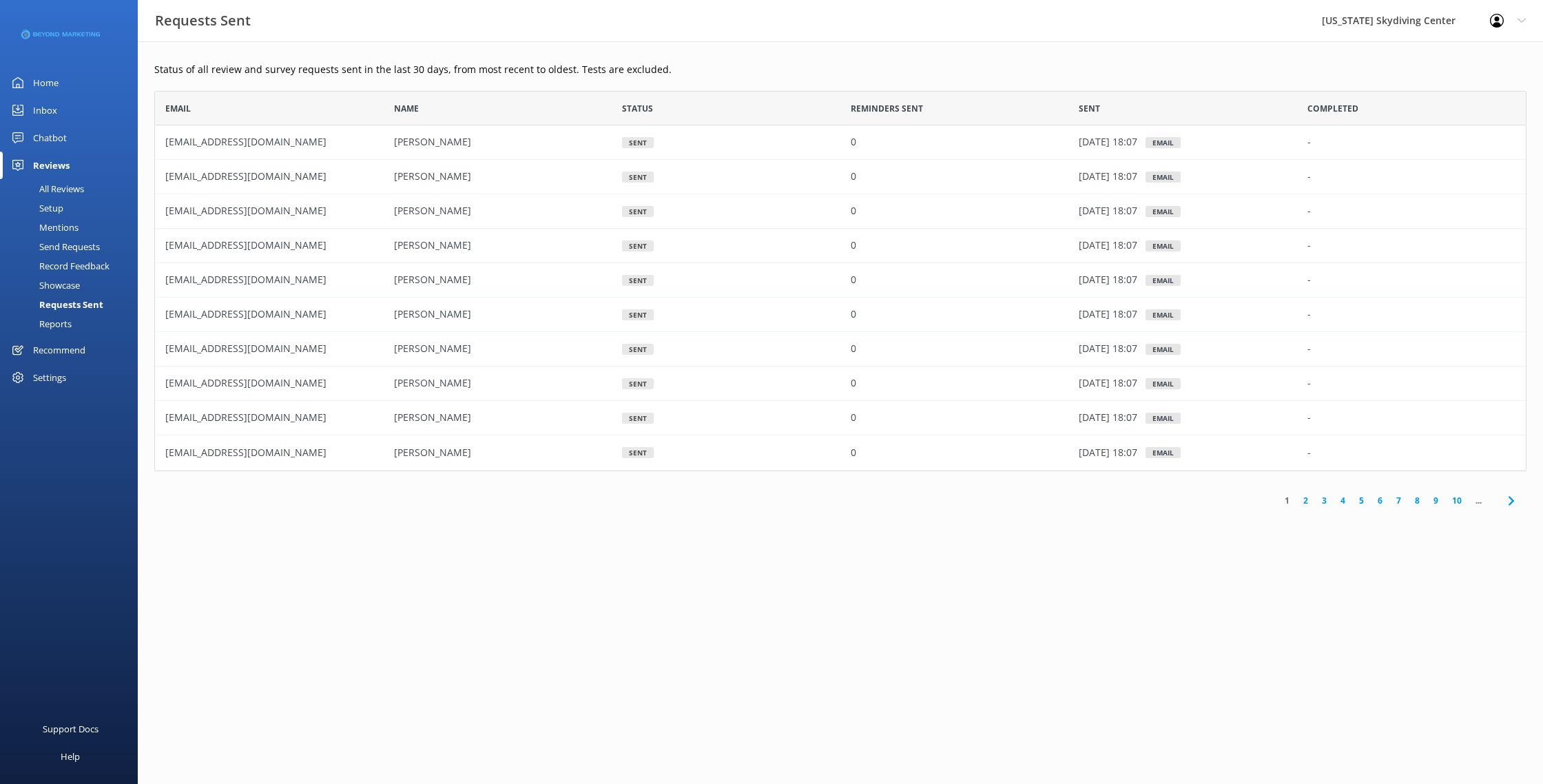
scroll to position [380, 1373]
